Goal: Information Seeking & Learning: Check status

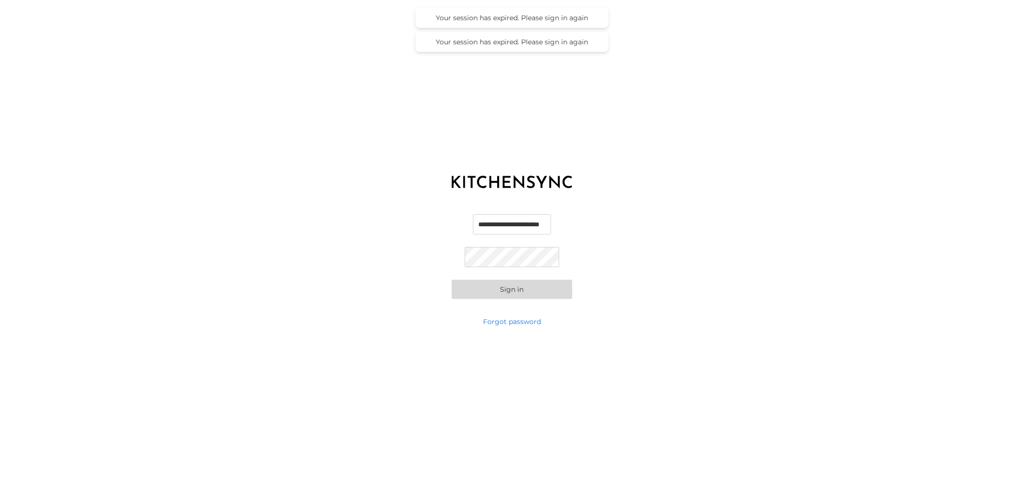
scroll to position [0, 5]
click at [511, 224] on input "**********" at bounding box center [512, 224] width 95 height 20
type input "**********"
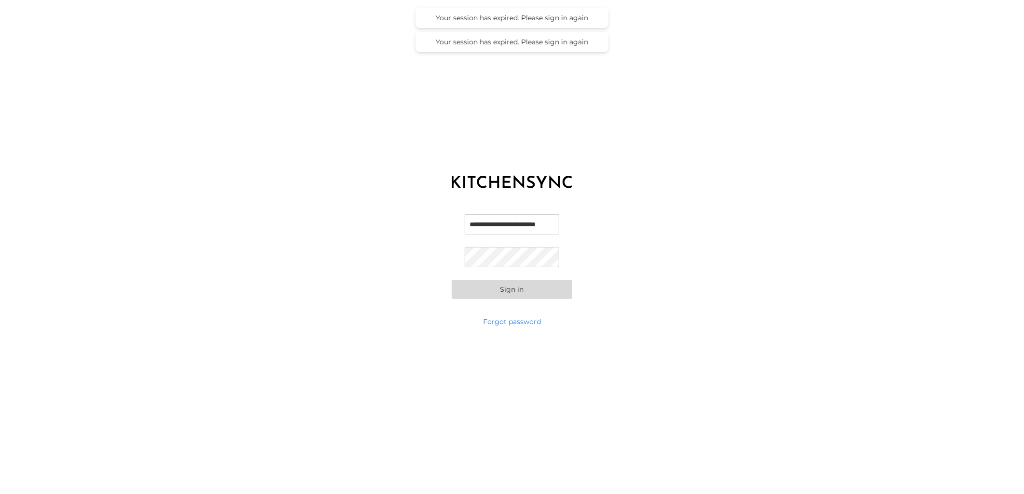
click at [508, 292] on button "Sign in" at bounding box center [512, 289] width 120 height 19
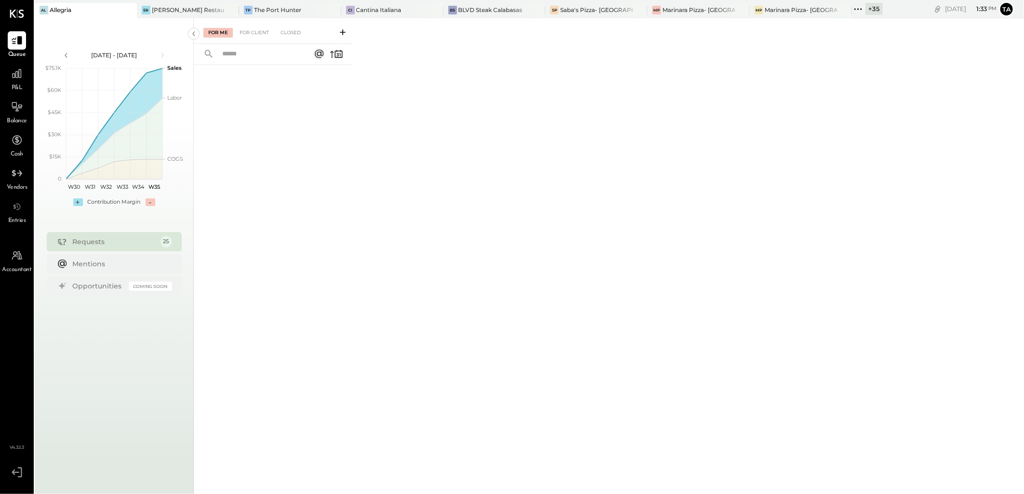
click at [851, 8] on icon at bounding box center [857, 9] width 13 height 13
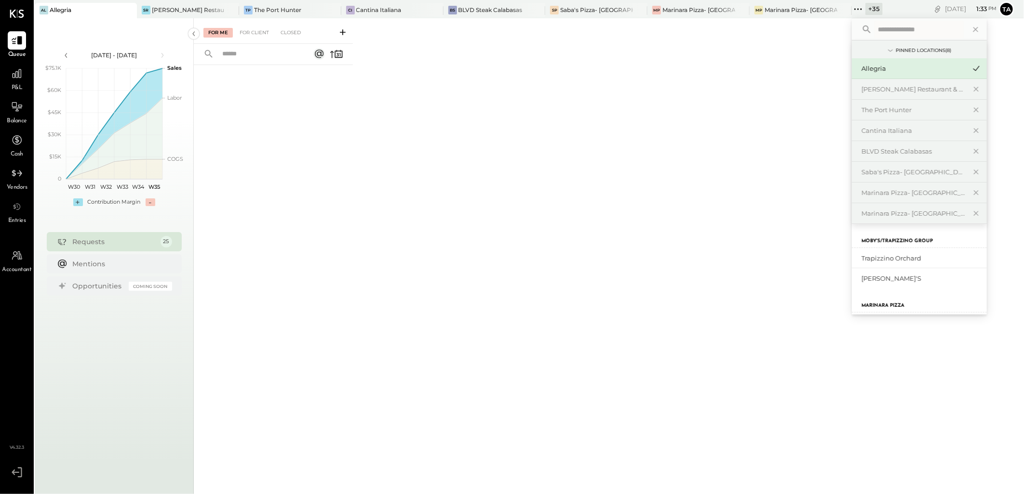
click at [874, 28] on input "text" at bounding box center [919, 29] width 90 height 17
type input "**********"
click at [883, 255] on div "Marinara Pizza- [GEOGRAPHIC_DATA]" at bounding box center [913, 258] width 104 height 9
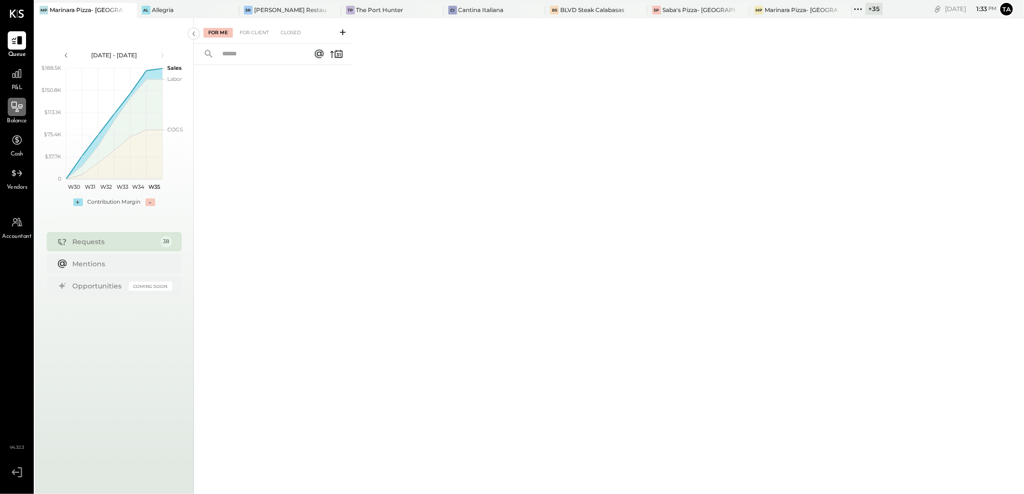
click at [22, 104] on icon at bounding box center [17, 107] width 13 height 13
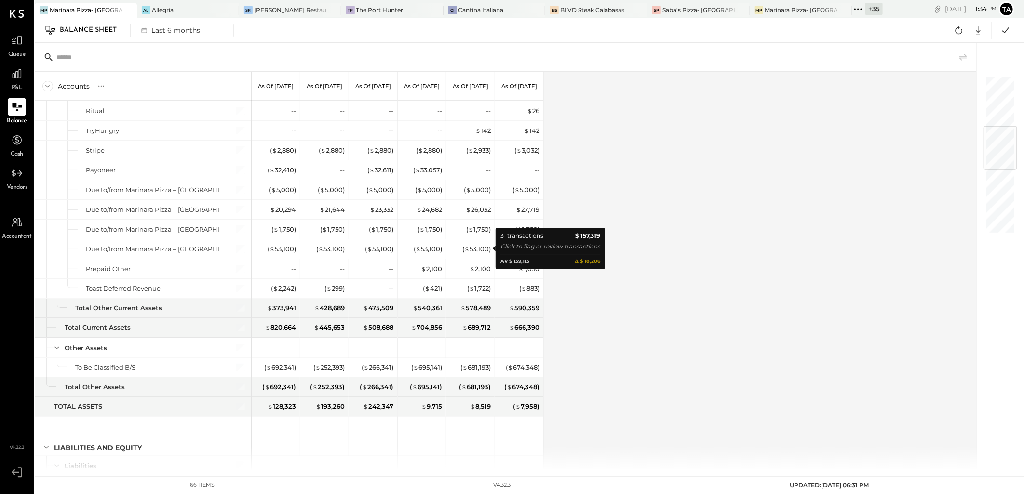
scroll to position [482, 0]
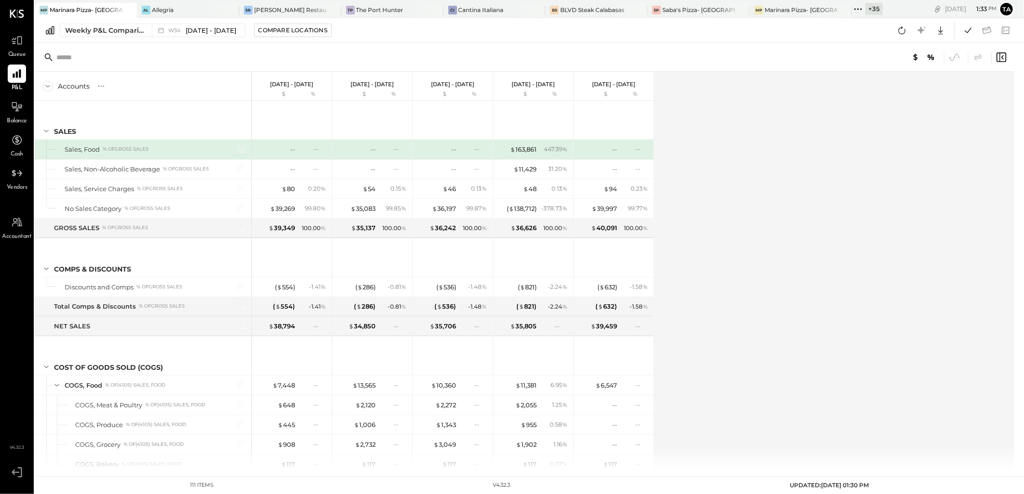
click at [788, 150] on div "Accounts S % GL Aug 18 - 24, 2025 $ % Aug 11 - 17, 2025 $ % Aug 4 - 10, 2025 $ …" at bounding box center [525, 271] width 981 height 399
click at [103, 31] on div "Weekly P&L Comparison" at bounding box center [105, 31] width 81 height 10
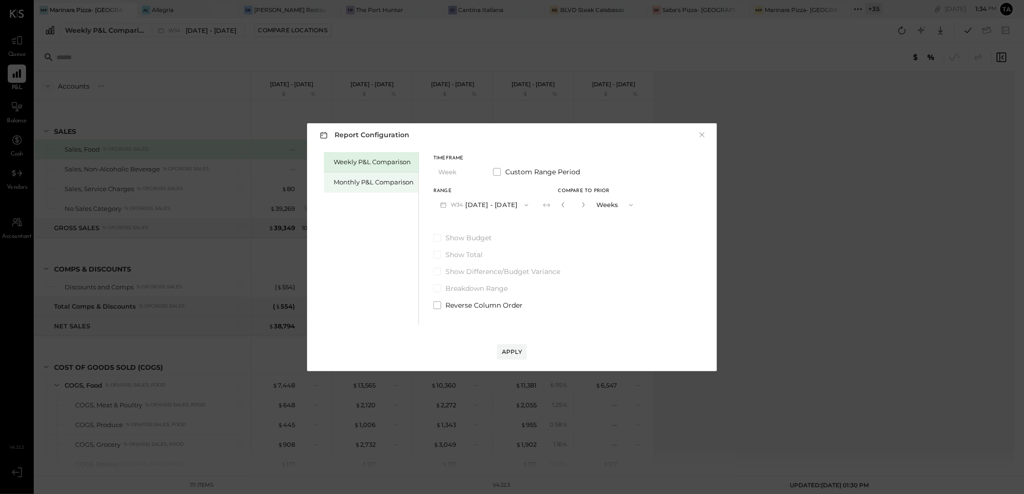
click at [360, 184] on div "Monthly P&L Comparison" at bounding box center [373, 182] width 80 height 9
click at [493, 201] on button "M08 Aug 1 - 31, 2025" at bounding box center [484, 205] width 102 height 18
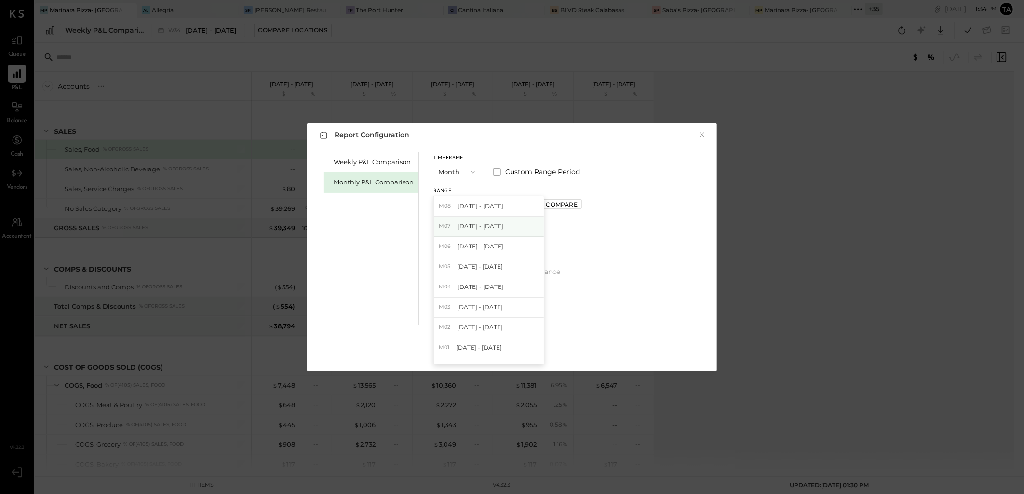
click at [495, 230] on span "Jul 1 - 31, 2025" at bounding box center [480, 226] width 46 height 8
click at [516, 354] on div "Apply" at bounding box center [512, 352] width 20 height 8
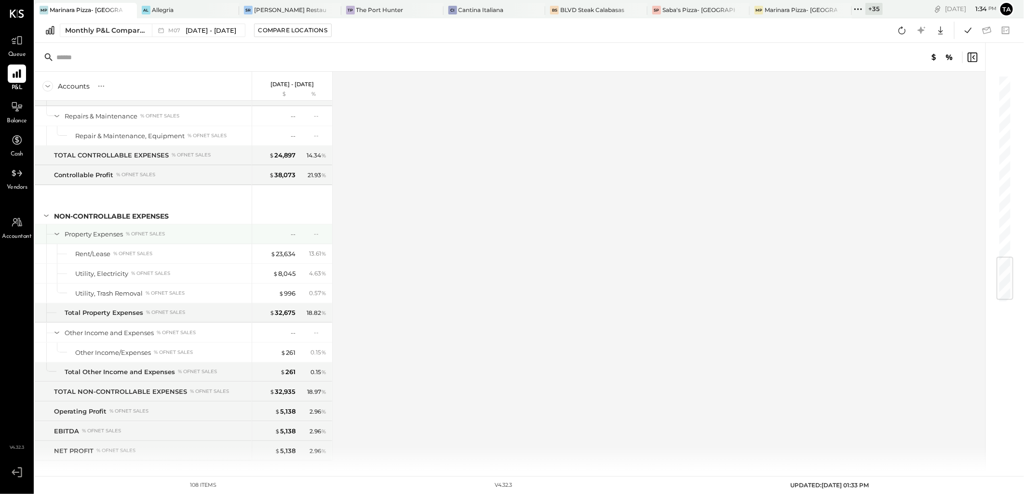
scroll to position [1571, 0]
